Goal: Navigation & Orientation: Find specific page/section

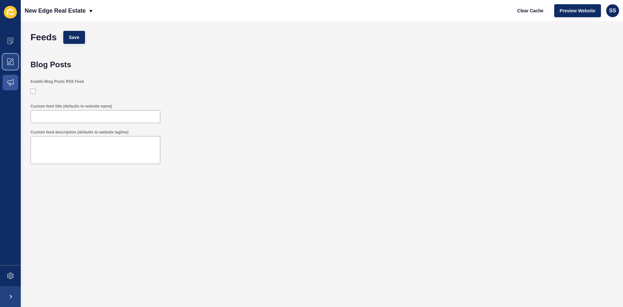
click at [8, 67] on span at bounding box center [10, 61] width 21 height 21
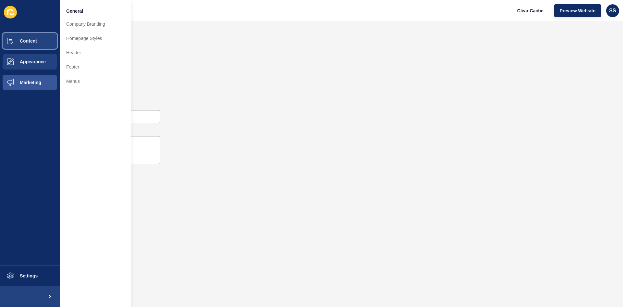
click at [24, 40] on span "Content" at bounding box center [18, 40] width 38 height 5
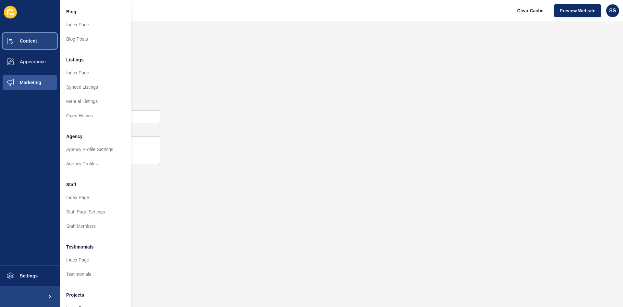
scroll to position [79, 0]
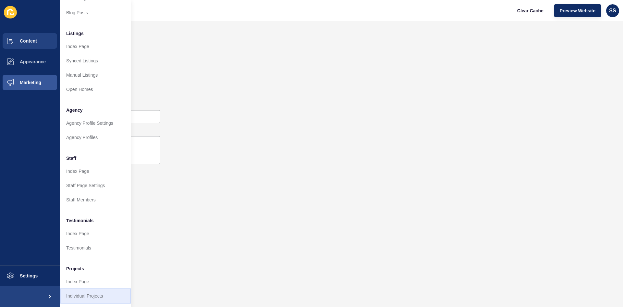
click at [92, 291] on link "Individual Projects" at bounding box center [95, 296] width 71 height 14
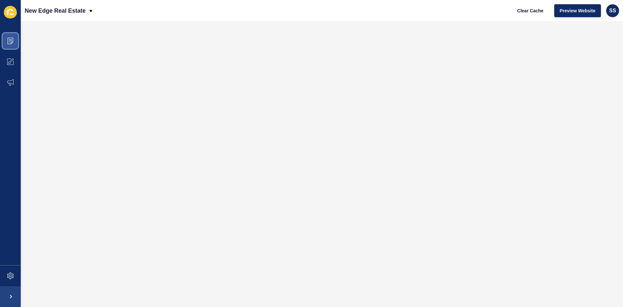
click at [8, 43] on icon at bounding box center [10, 41] width 6 height 6
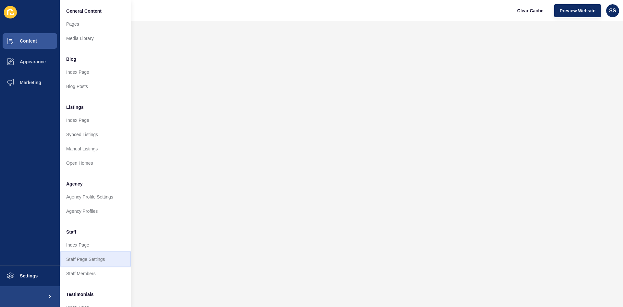
click at [102, 261] on link "Staff Page Settings" at bounding box center [95, 259] width 71 height 14
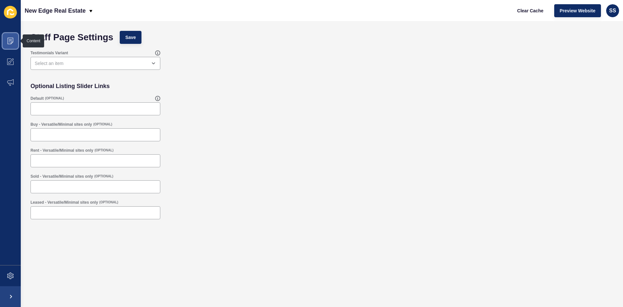
click at [7, 38] on icon at bounding box center [10, 41] width 6 height 6
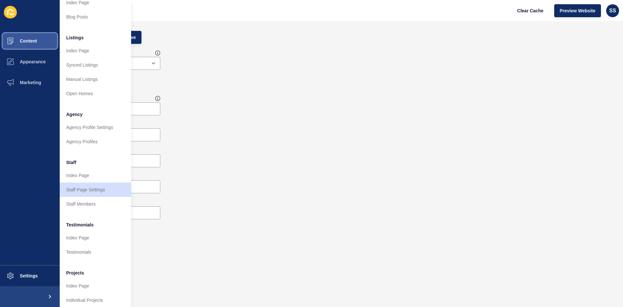
scroll to position [79, 0]
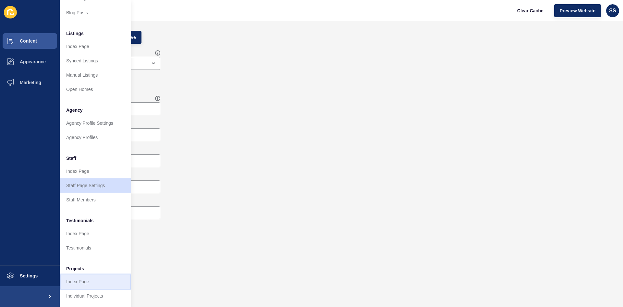
click at [98, 275] on link "Index Page" at bounding box center [95, 281] width 71 height 14
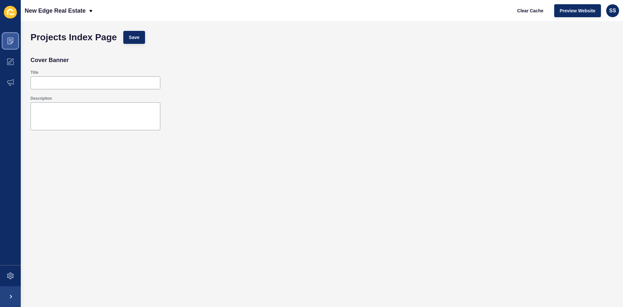
click at [12, 38] on icon at bounding box center [10, 41] width 6 height 6
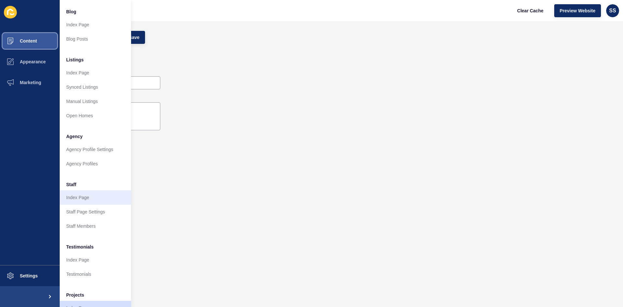
scroll to position [79, 0]
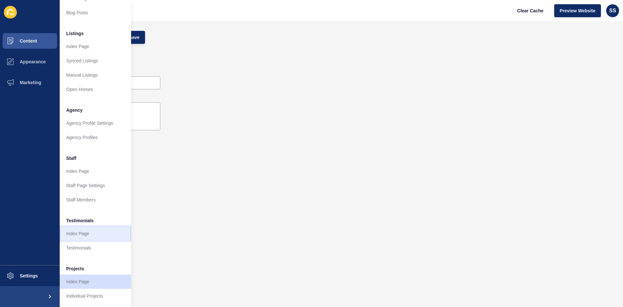
click at [106, 235] on link "Index Page" at bounding box center [95, 233] width 71 height 14
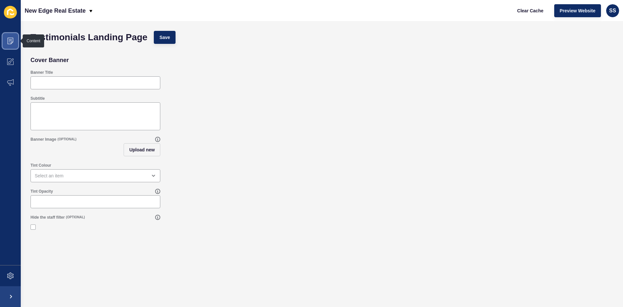
click at [11, 39] on icon at bounding box center [10, 41] width 6 height 6
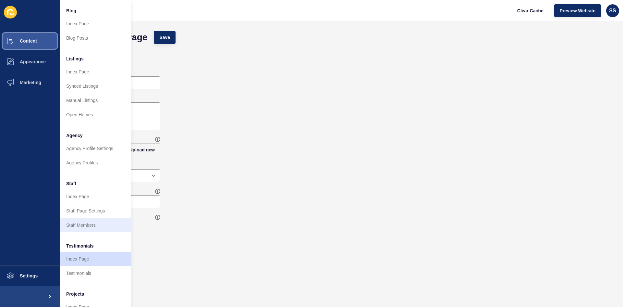
scroll to position [79, 0]
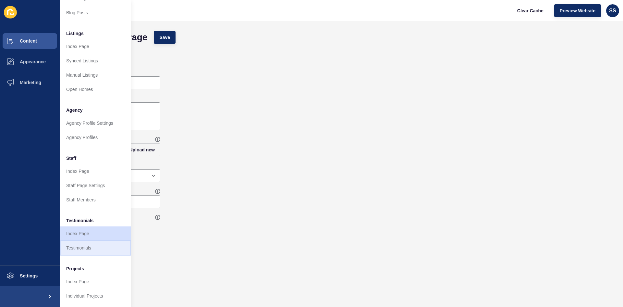
click at [97, 245] on link "Testimonials" at bounding box center [95, 247] width 71 height 14
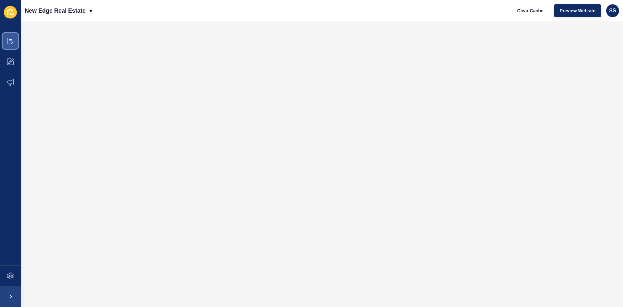
click at [12, 42] on icon at bounding box center [10, 41] width 6 height 6
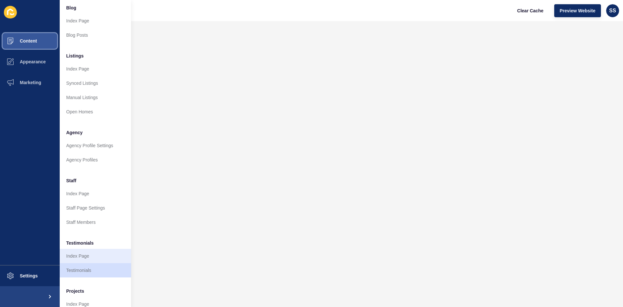
scroll to position [79, 0]
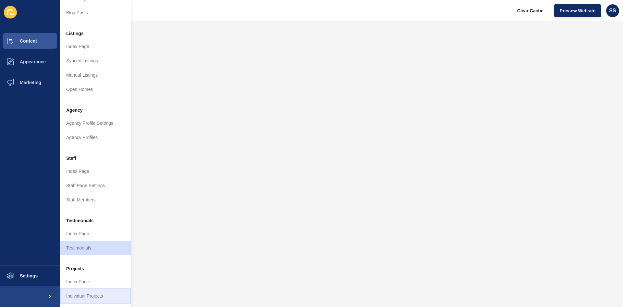
click at [87, 291] on link "Individual Projects" at bounding box center [95, 296] width 71 height 14
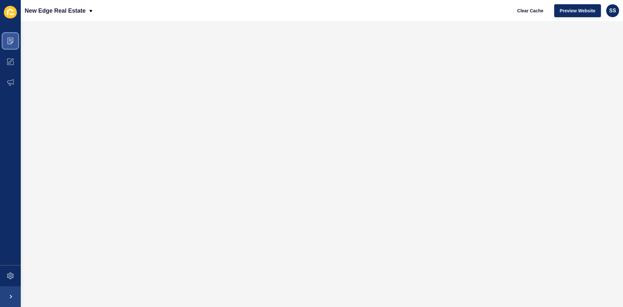
click at [6, 42] on span at bounding box center [10, 41] width 21 height 21
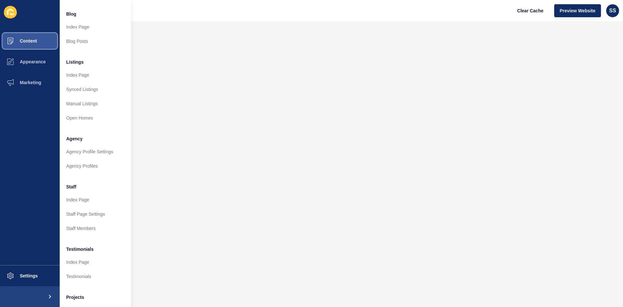
scroll to position [79, 0]
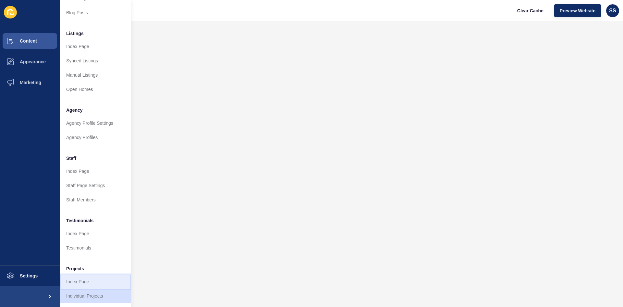
click at [94, 277] on link "Index Page" at bounding box center [95, 281] width 71 height 14
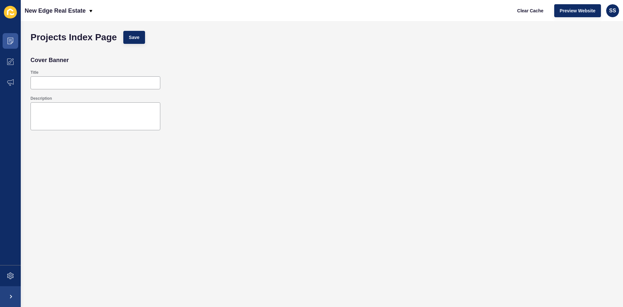
click at [151, 90] on div "Title" at bounding box center [95, 79] width 131 height 21
click at [148, 83] on input "Title" at bounding box center [95, 83] width 121 height 6
click at [121, 103] on div at bounding box center [96, 116] width 130 height 28
click at [11, 40] on icon at bounding box center [10, 39] width 3 height 0
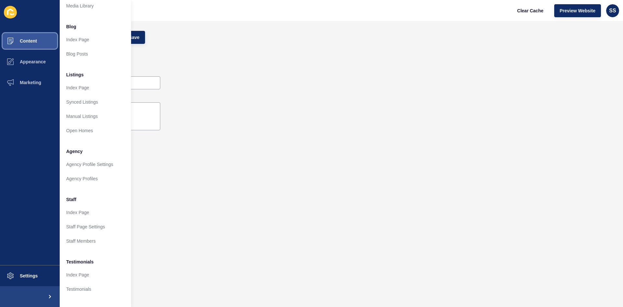
scroll to position [65, 0]
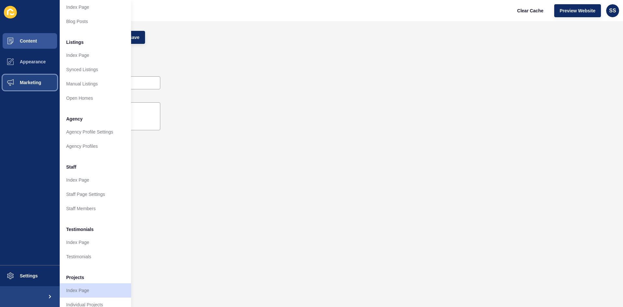
click at [53, 84] on button "Marketing" at bounding box center [30, 82] width 60 height 21
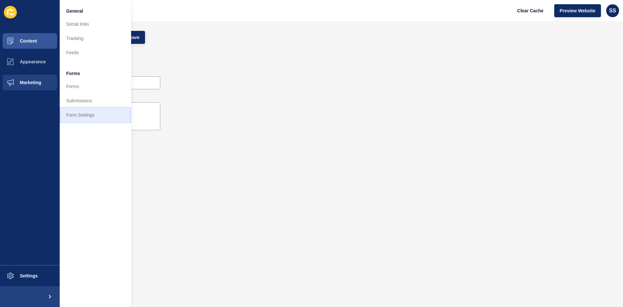
click at [90, 112] on link "Form Settings" at bounding box center [95, 115] width 71 height 14
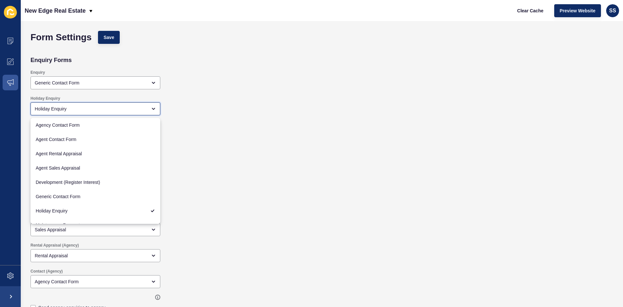
click at [90, 112] on div "Holiday Enquiry" at bounding box center [96, 108] width 130 height 13
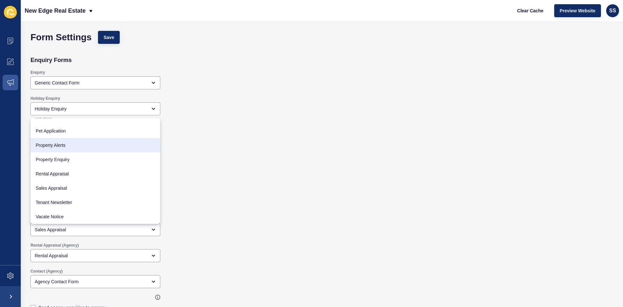
click at [219, 102] on div "Holiday Enquiry Holiday Enquiry" at bounding box center [263, 104] width 472 height 24
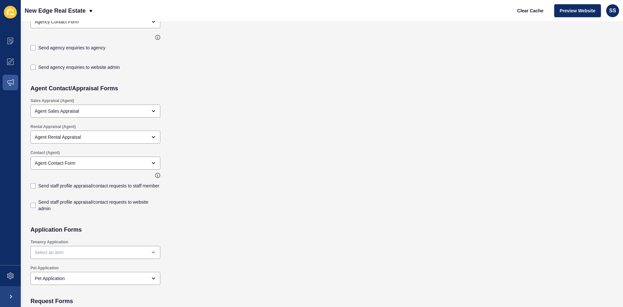
scroll to position [292, 0]
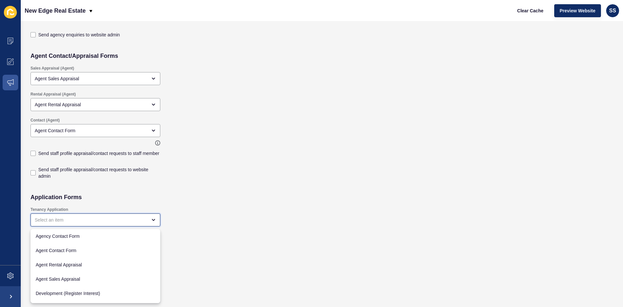
click at [76, 220] on div "close menu" at bounding box center [91, 219] width 112 height 6
click at [77, 220] on div "close menu" at bounding box center [91, 219] width 112 height 6
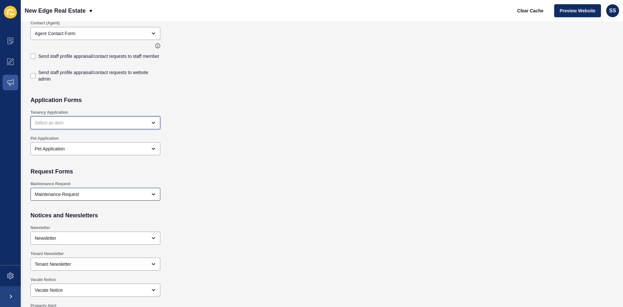
scroll to position [389, 0]
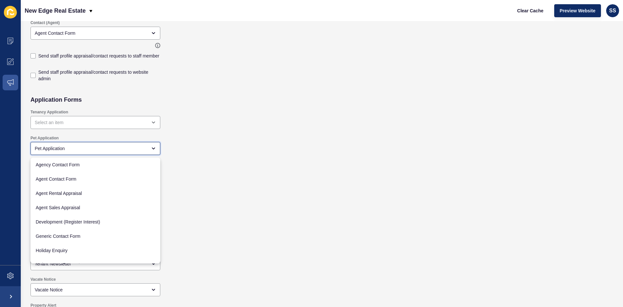
click at [121, 150] on div "Pet Application" at bounding box center [91, 148] width 112 height 6
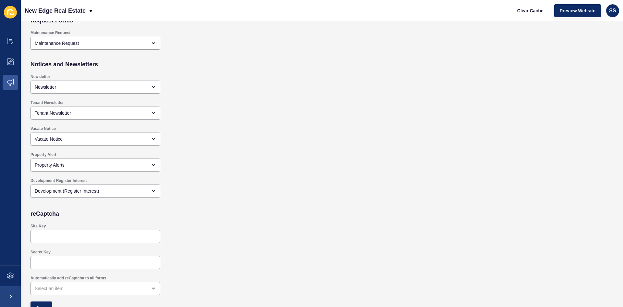
scroll to position [551, 0]
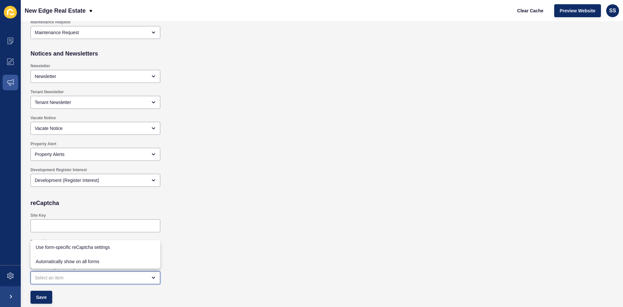
click at [68, 282] on div "close menu" at bounding box center [96, 277] width 130 height 13
click at [245, 234] on div "Site Key" at bounding box center [263, 222] width 472 height 26
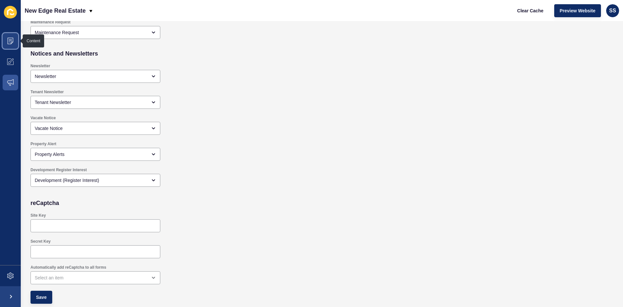
click at [9, 41] on icon at bounding box center [10, 41] width 3 height 0
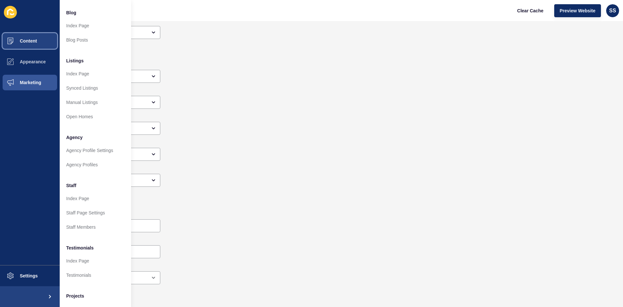
scroll to position [46, 0]
click at [98, 46] on link "Blog Posts" at bounding box center [95, 40] width 71 height 14
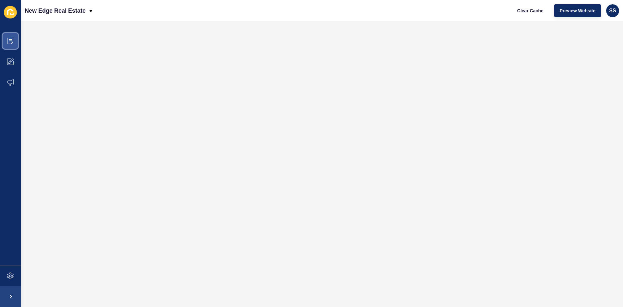
click at [10, 38] on icon at bounding box center [10, 41] width 6 height 6
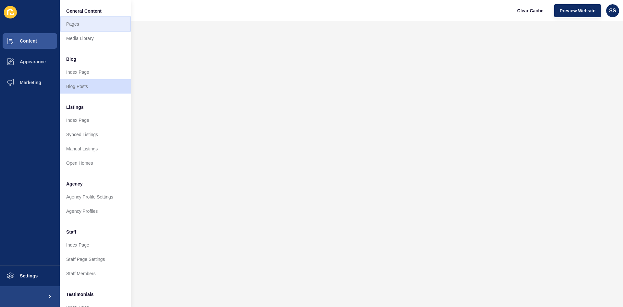
click at [90, 22] on link "Pages" at bounding box center [95, 24] width 71 height 14
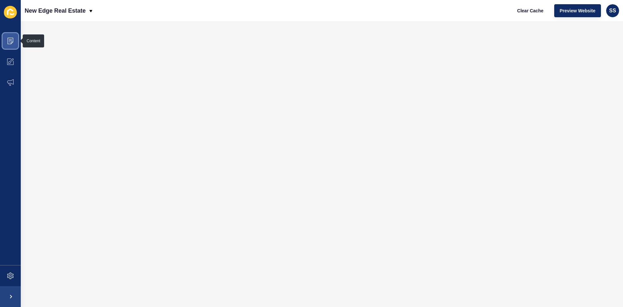
click at [7, 40] on icon at bounding box center [10, 41] width 6 height 6
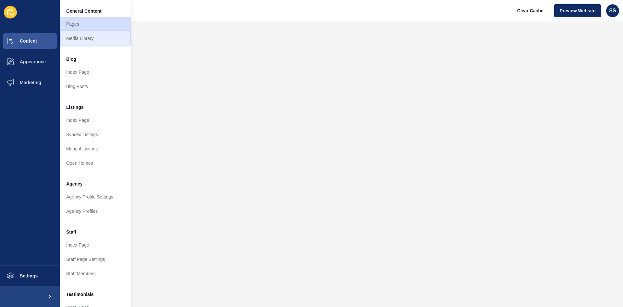
click at [71, 37] on link "Media Library" at bounding box center [95, 38] width 71 height 14
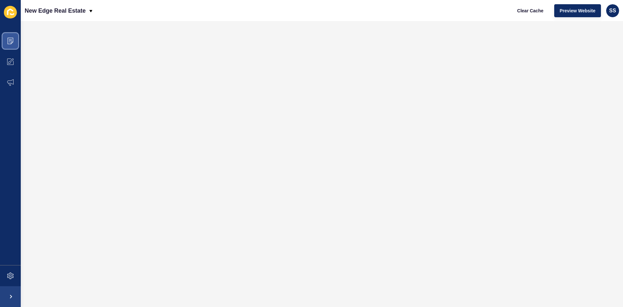
click at [7, 35] on span at bounding box center [10, 41] width 21 height 21
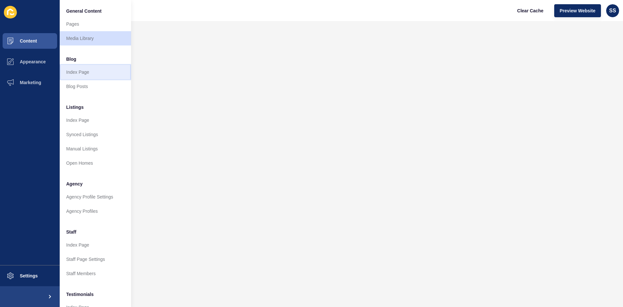
click at [90, 70] on link "Index Page" at bounding box center [95, 72] width 71 height 14
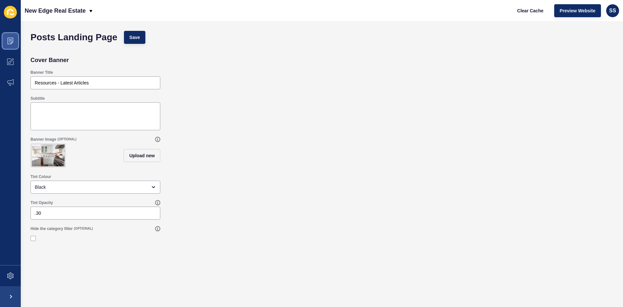
click at [11, 38] on icon at bounding box center [10, 41] width 6 height 6
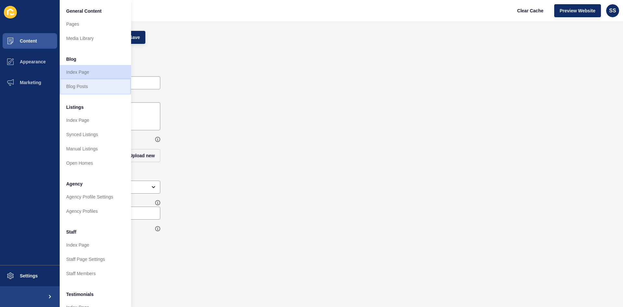
click at [94, 86] on link "Blog Posts" at bounding box center [95, 86] width 71 height 14
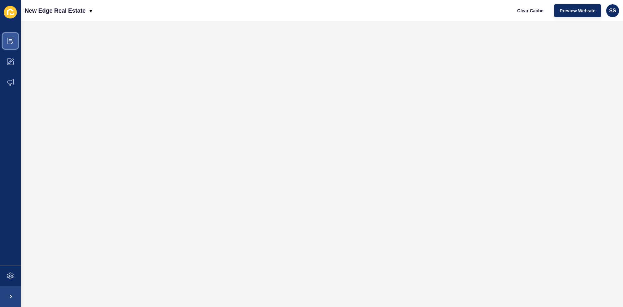
click at [13, 42] on icon at bounding box center [10, 41] width 6 height 6
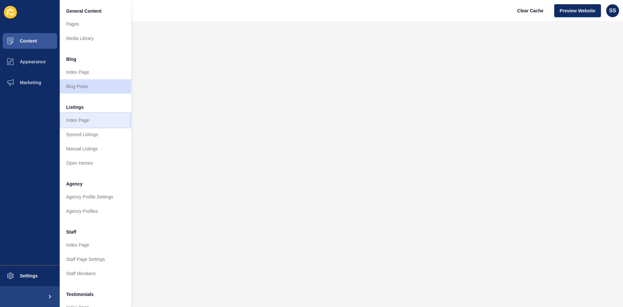
click at [80, 118] on link "Index Page" at bounding box center [95, 120] width 71 height 14
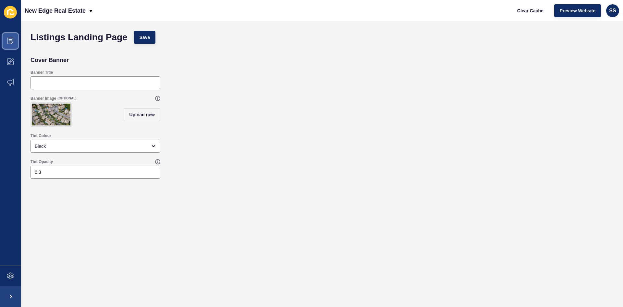
drag, startPoint x: 18, startPoint y: 41, endPoint x: 15, endPoint y: 43, distance: 3.8
click at [15, 43] on span at bounding box center [10, 41] width 21 height 21
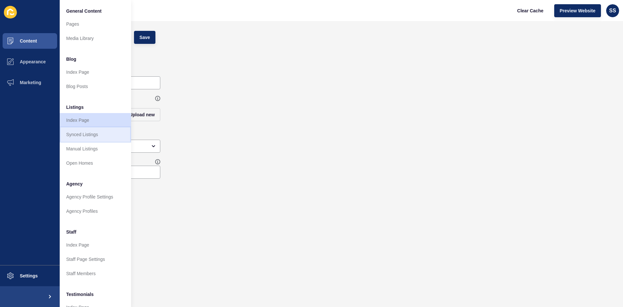
click at [89, 136] on link "Synced Listings" at bounding box center [95, 134] width 71 height 14
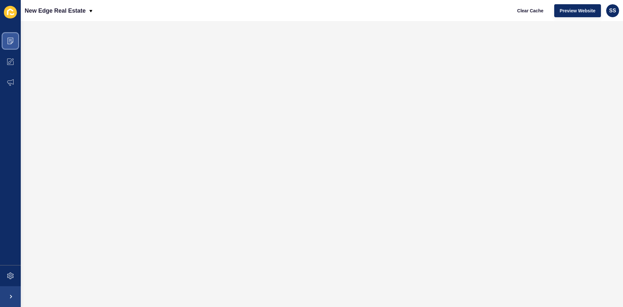
click at [14, 38] on span at bounding box center [10, 41] width 21 height 21
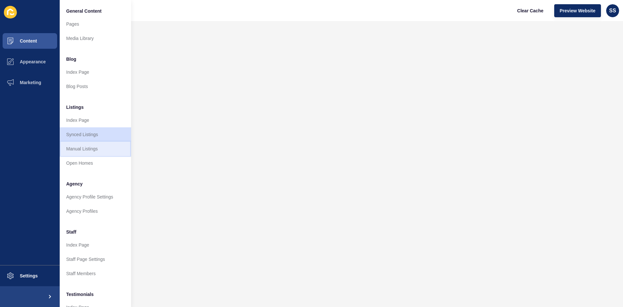
click at [87, 150] on link "Manual Listings" at bounding box center [95, 148] width 71 height 14
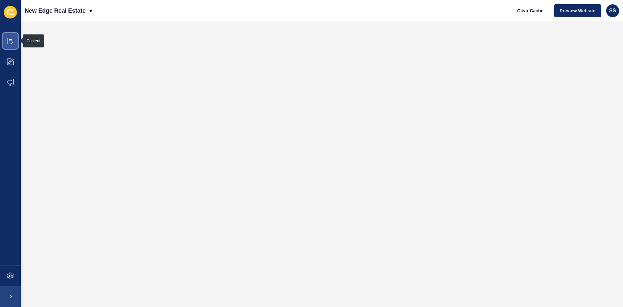
click at [10, 39] on icon at bounding box center [10, 39] width 3 height 0
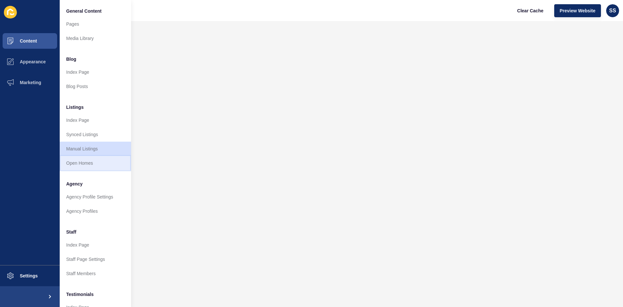
click at [97, 168] on link "Open Homes" at bounding box center [95, 163] width 71 height 14
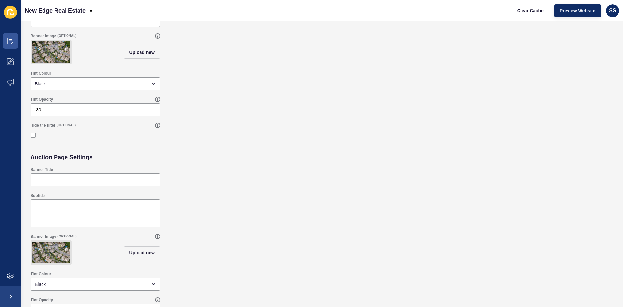
scroll to position [126, 0]
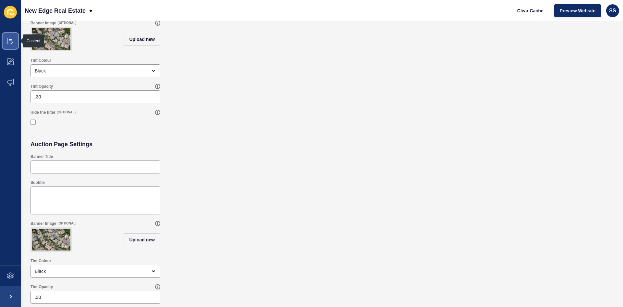
click at [15, 38] on span at bounding box center [10, 41] width 21 height 21
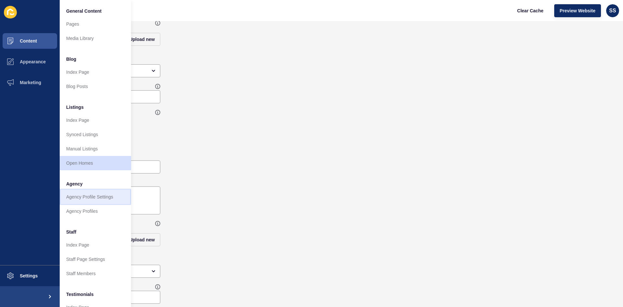
click at [90, 196] on link "Agency Profile Settings" at bounding box center [95, 197] width 71 height 14
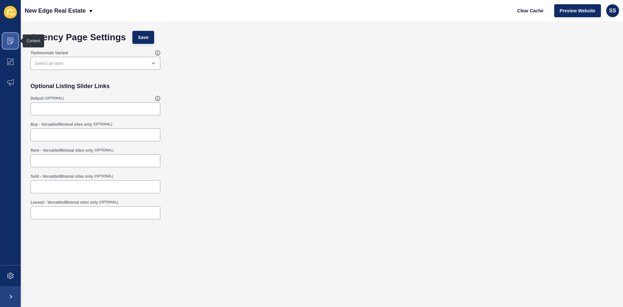
click at [8, 42] on icon at bounding box center [10, 41] width 6 height 6
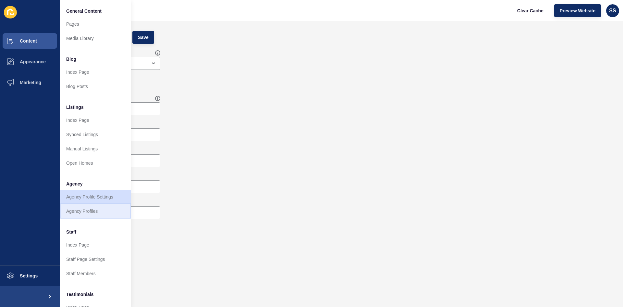
click at [90, 215] on link "Agency Profiles" at bounding box center [95, 211] width 71 height 14
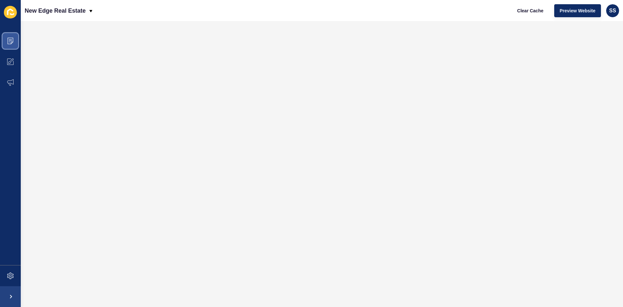
click at [2, 44] on span at bounding box center [10, 41] width 21 height 21
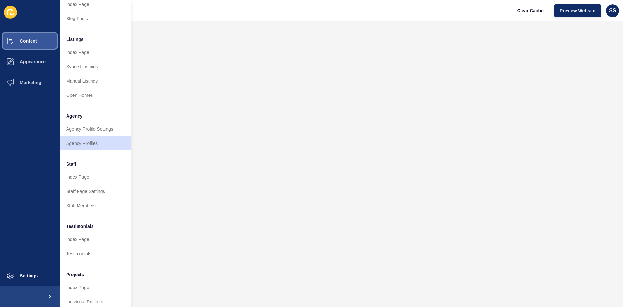
scroll to position [79, 0]
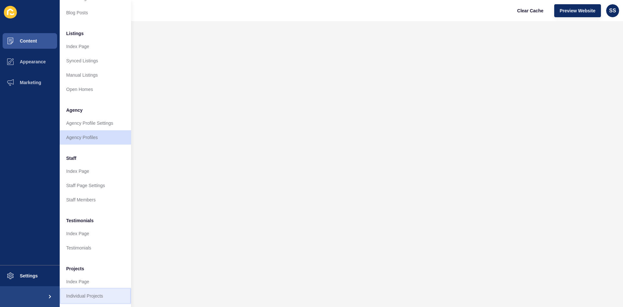
click at [97, 291] on link "Individual Projects" at bounding box center [95, 296] width 71 height 14
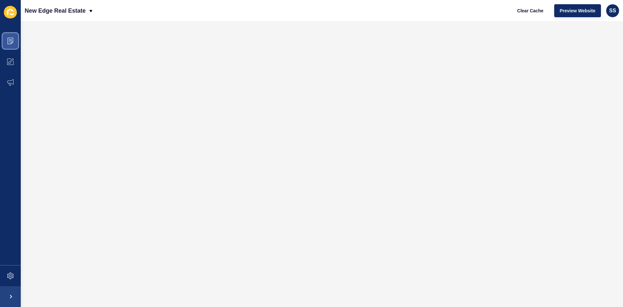
click at [10, 40] on icon at bounding box center [10, 41] width 6 height 6
click at [7, 44] on span at bounding box center [10, 41] width 21 height 21
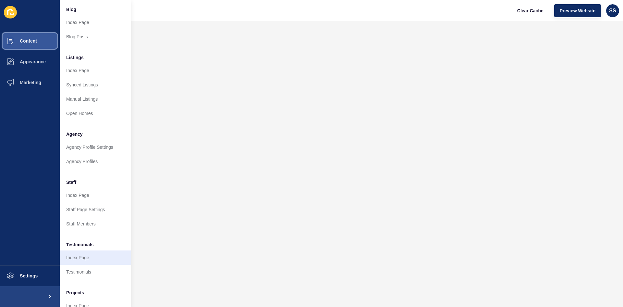
scroll to position [79, 0]
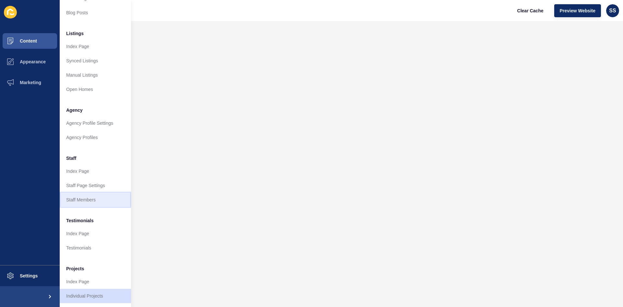
click at [110, 195] on link "Staff Members" at bounding box center [95, 199] width 71 height 14
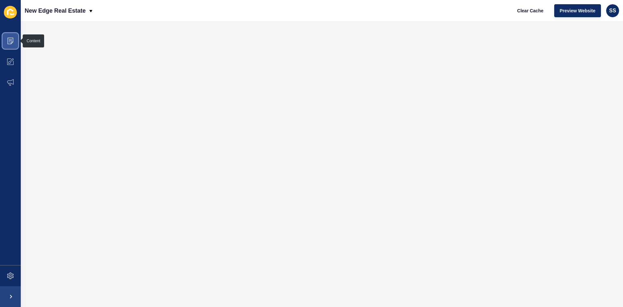
click at [11, 38] on icon at bounding box center [10, 41] width 6 height 6
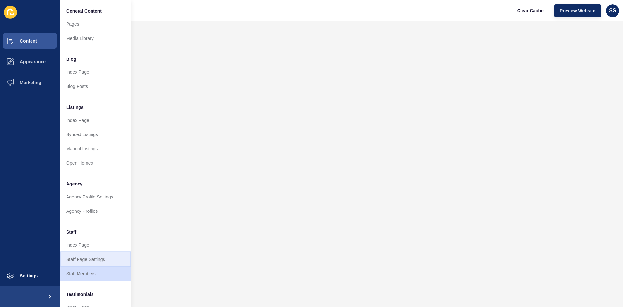
click at [92, 259] on link "Staff Page Settings" at bounding box center [95, 259] width 71 height 14
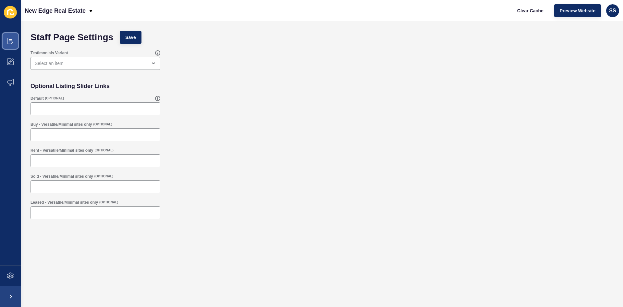
click at [9, 40] on icon at bounding box center [10, 41] width 6 height 6
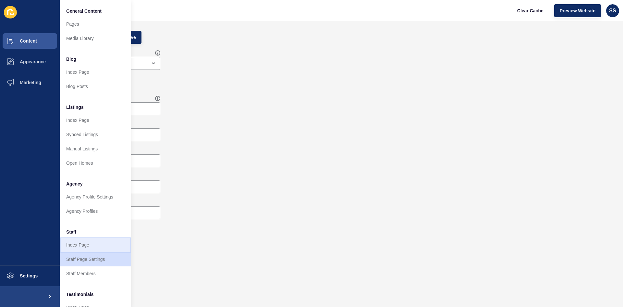
click at [92, 244] on link "Index Page" at bounding box center [95, 245] width 71 height 14
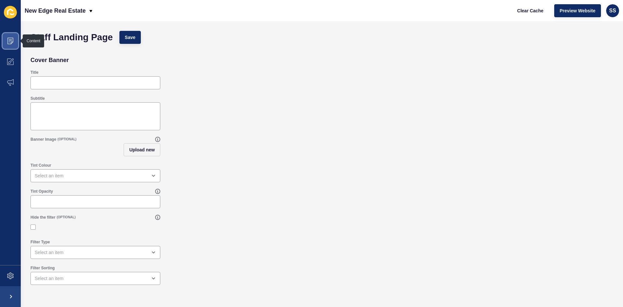
click at [4, 40] on span at bounding box center [10, 41] width 21 height 21
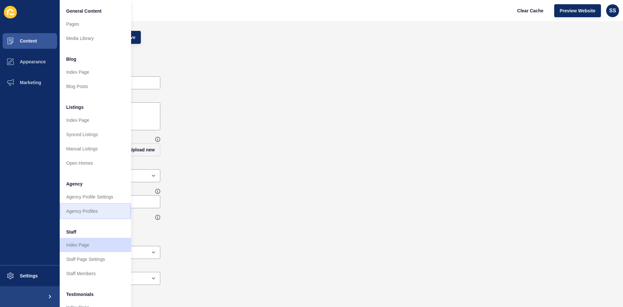
click at [100, 216] on link "Agency Profiles" at bounding box center [95, 211] width 71 height 14
